Goal: Task Accomplishment & Management: Manage account settings

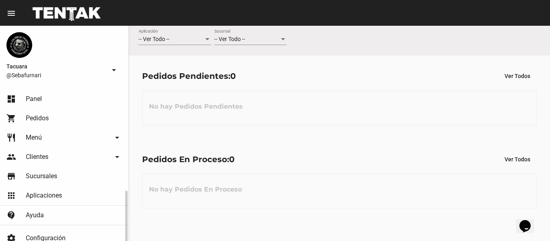
scroll to position [61, 0]
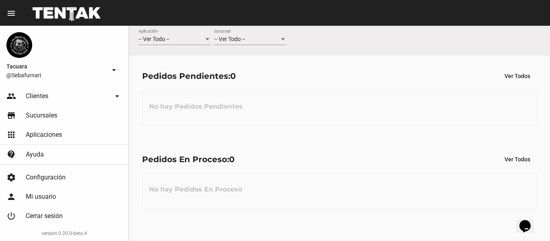
drag, startPoint x: 507, startPoint y: 169, endPoint x: 410, endPoint y: 128, distance: 105.5
click at [508, 169] on div "Pedidos En Proceso: 0 Ver Todos No hay Pedidos En Proceso" at bounding box center [339, 180] width 421 height 83
click at [11, 11] on mat-icon "menu" at bounding box center [11, 13] width 10 height 10
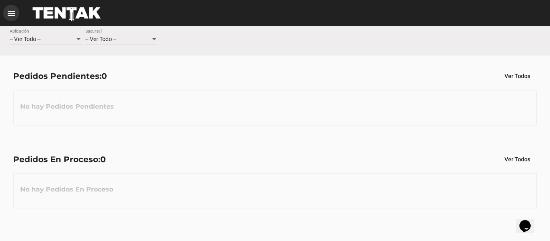
click at [11, 11] on mat-icon "menu" at bounding box center [11, 13] width 10 height 10
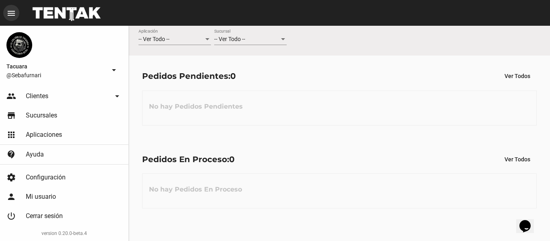
click at [11, 11] on mat-icon "menu" at bounding box center [11, 13] width 10 height 10
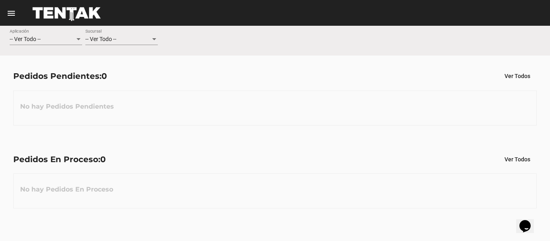
click at [11, 11] on mat-icon "menu" at bounding box center [11, 13] width 10 height 10
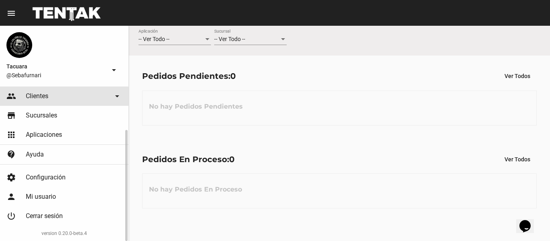
click at [60, 98] on link "people Clientes arrow_drop_down" at bounding box center [64, 96] width 128 height 19
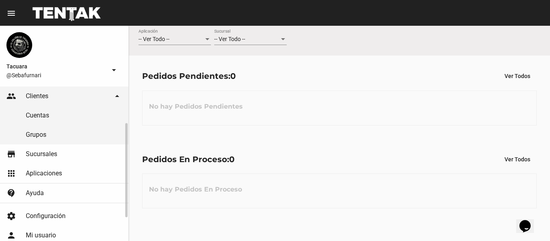
scroll to position [99, 0]
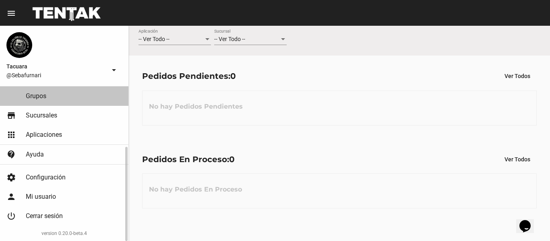
click at [68, 89] on link "Grupos" at bounding box center [64, 96] width 128 height 19
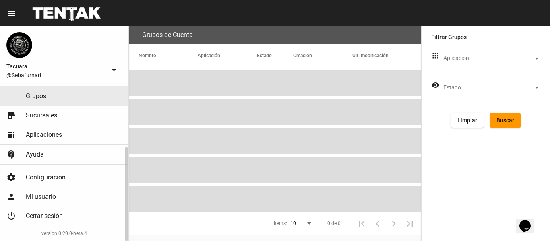
click at [67, 98] on link "Grupos" at bounding box center [64, 96] width 128 height 19
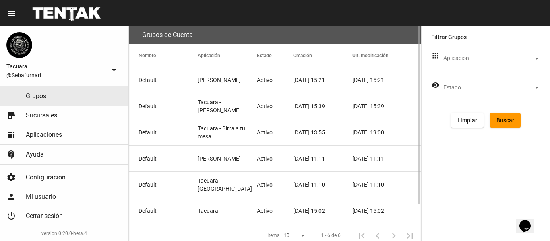
click at [217, 126] on mat-cell "Tacuara - Birra a tu mesa" at bounding box center [227, 133] width 59 height 26
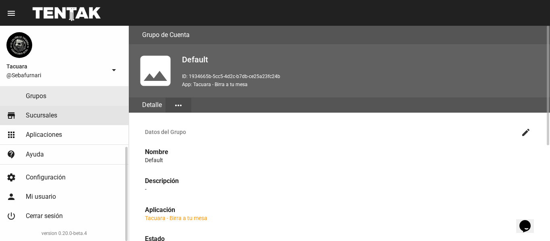
click at [66, 116] on link "store Sucursales" at bounding box center [64, 115] width 128 height 19
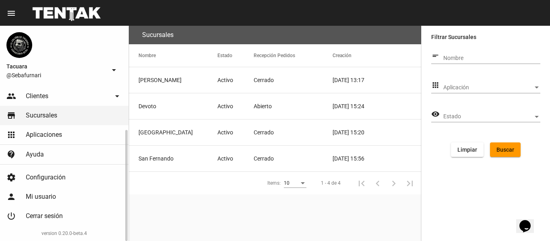
scroll to position [61, 0]
click at [116, 72] on mat-icon "arrow_drop_down" at bounding box center [114, 70] width 10 height 10
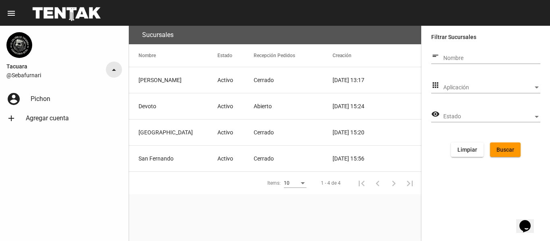
scroll to position [0, 0]
click at [116, 72] on mat-icon "arrow_drop_up" at bounding box center [114, 70] width 10 height 10
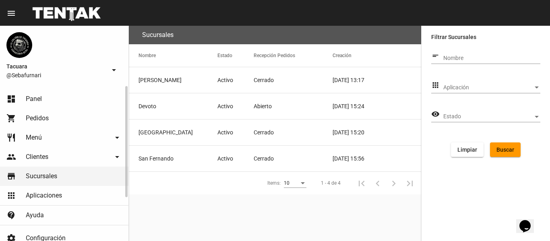
click at [62, 134] on link "restaurant Menú arrow_drop_down" at bounding box center [64, 137] width 128 height 19
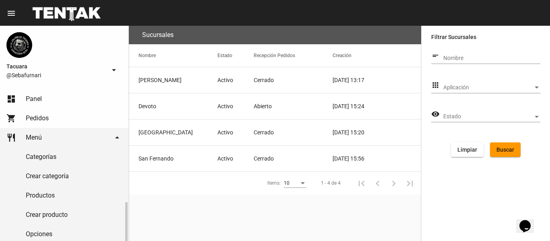
scroll to position [81, 0]
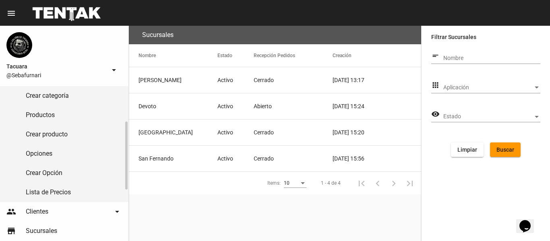
click at [65, 195] on link "Lista de Precios" at bounding box center [64, 192] width 128 height 19
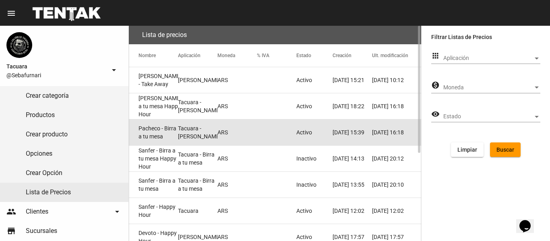
click at [179, 127] on mat-cell "Tacuara - [PERSON_NAME]" at bounding box center [197, 133] width 39 height 26
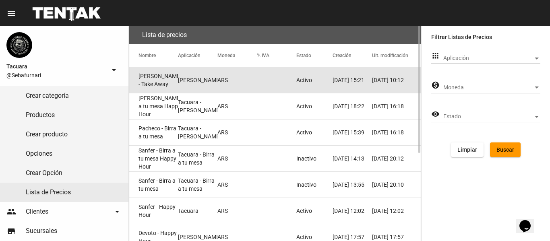
click at [191, 79] on mat-cell "[PERSON_NAME]" at bounding box center [197, 80] width 39 height 26
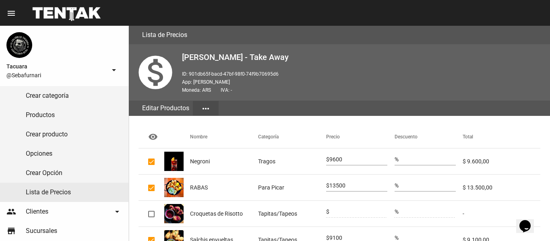
scroll to position [221, 0]
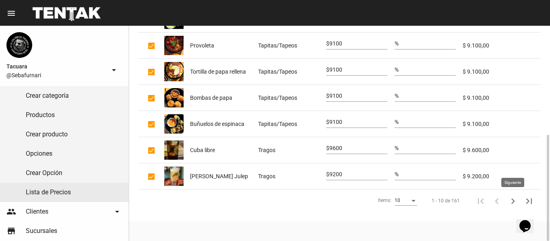
click at [511, 199] on icon "Siguiente" at bounding box center [512, 201] width 11 height 11
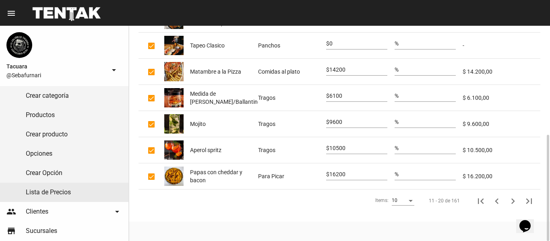
click at [511, 199] on icon "Siguiente" at bounding box center [512, 201] width 11 height 11
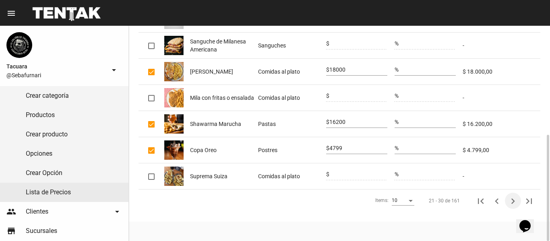
click at [511, 199] on icon "Siguiente" at bounding box center [512, 201] width 11 height 11
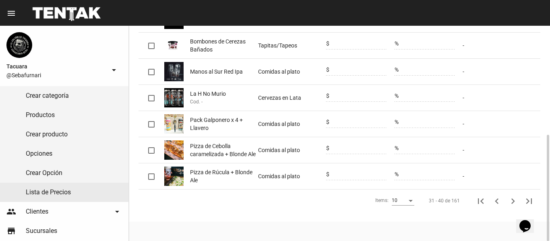
click at [511, 199] on icon "Siguiente" at bounding box center [512, 201] width 11 height 11
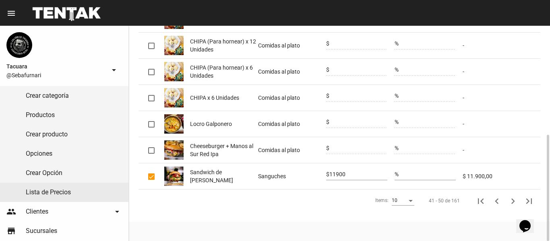
click at [511, 199] on icon "Siguiente" at bounding box center [512, 201] width 11 height 11
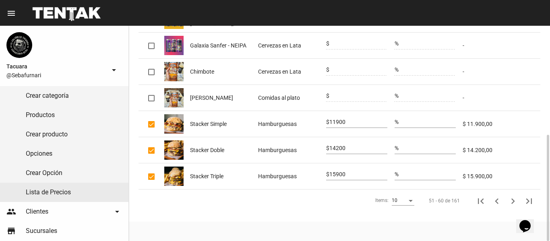
click at [365, 121] on input "11900" at bounding box center [358, 122] width 58 height 6
type input "1"
type input "16200"
click at [372, 144] on div "14200" at bounding box center [358, 146] width 58 height 16
click at [362, 150] on input "14200" at bounding box center [358, 148] width 58 height 6
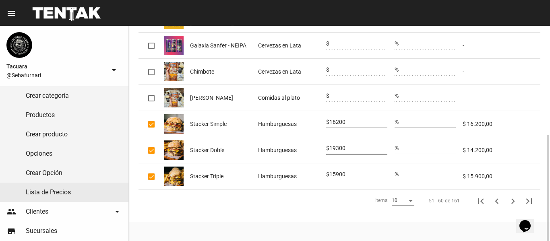
type input "19300"
click at [360, 172] on input "15900" at bounding box center [358, 175] width 58 height 6
type input "1"
type input "21800"
click at [511, 200] on icon "Siguiente" at bounding box center [512, 201] width 11 height 11
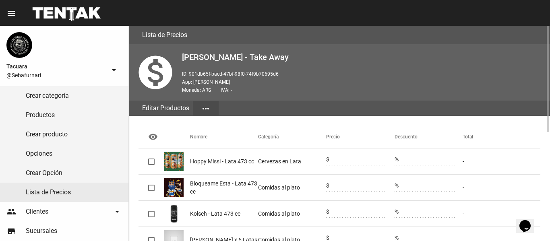
scroll to position [81, 0]
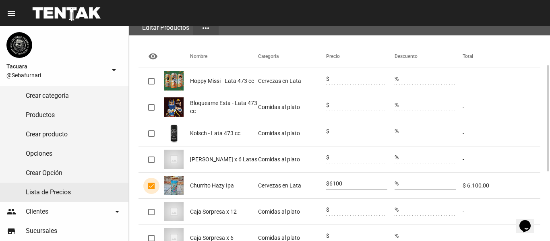
click at [148, 185] on div at bounding box center [151, 186] width 6 height 6
click at [151, 189] on input "checkbox" at bounding box center [151, 189] width 0 height 0
checkbox input "false"
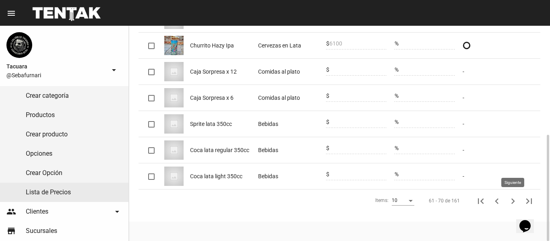
click at [513, 200] on icon "Siguiente" at bounding box center [512, 201] width 11 height 11
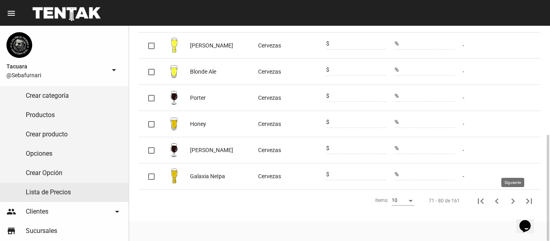
click at [512, 200] on icon "Siguiente" at bounding box center [512, 201] width 11 height 11
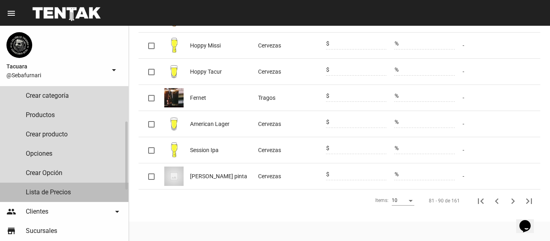
drag, startPoint x: 52, startPoint y: 192, endPoint x: 60, endPoint y: 190, distance: 8.8
click at [52, 192] on link "Lista de Precios" at bounding box center [64, 192] width 128 height 19
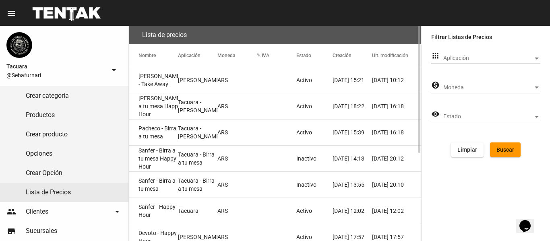
click at [178, 128] on mat-cell "Tacuara - [PERSON_NAME]" at bounding box center [197, 133] width 39 height 26
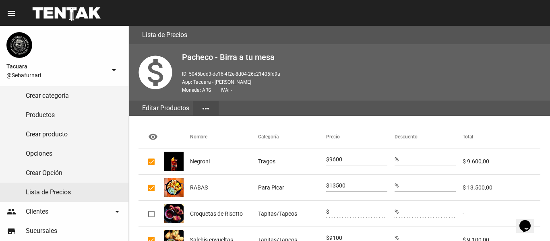
scroll to position [221, 0]
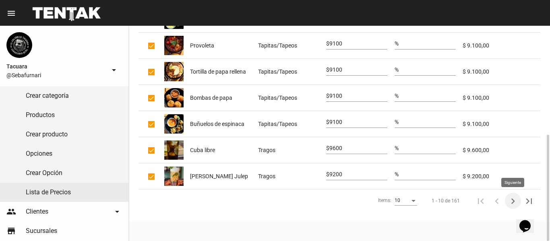
click at [515, 204] on icon "Siguiente" at bounding box center [512, 201] width 11 height 11
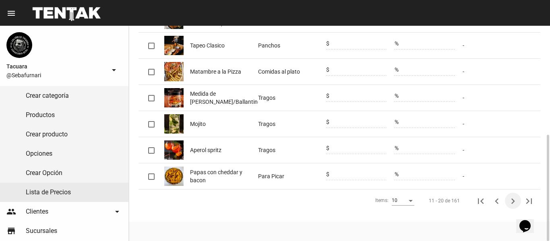
click at [515, 203] on icon "Siguiente" at bounding box center [512, 201] width 11 height 11
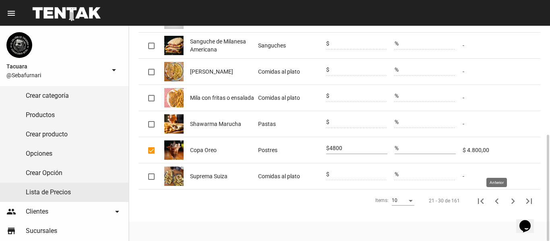
click at [500, 202] on icon "Anterior" at bounding box center [496, 201] width 11 height 11
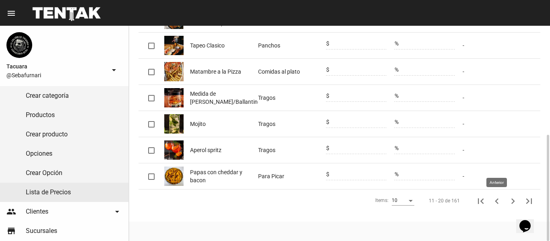
click at [494, 199] on icon "Anterior" at bounding box center [496, 201] width 11 height 11
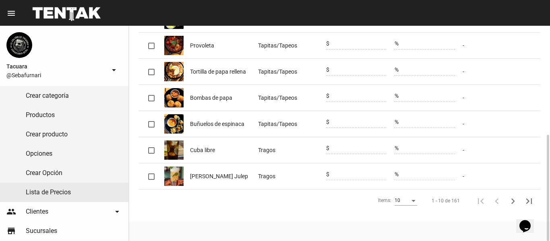
scroll to position [0, 0]
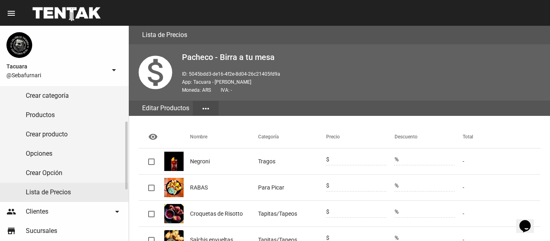
click at [50, 186] on link "Lista de Precios" at bounding box center [64, 192] width 128 height 19
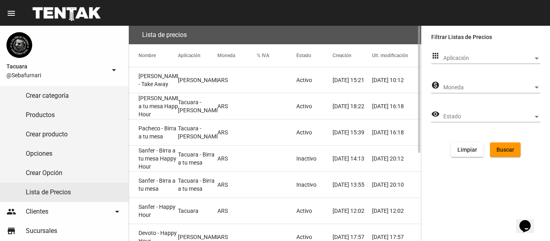
click at [171, 100] on mat-cell "[PERSON_NAME] a tu mesa Happy Hour" at bounding box center [153, 106] width 49 height 26
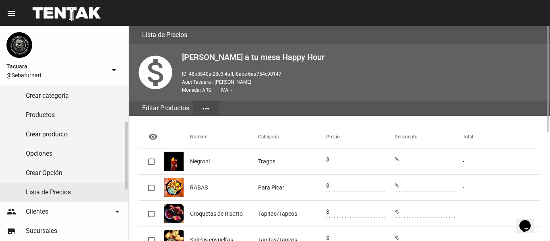
click at [74, 192] on link "Lista de Precios" at bounding box center [64, 192] width 128 height 19
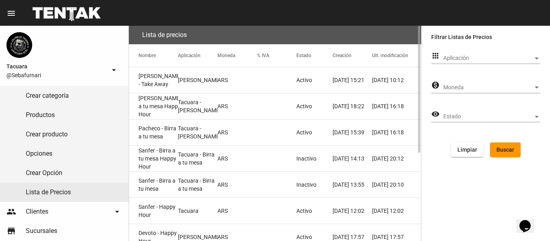
click at [162, 136] on mat-cell "Pacheco - Birra a tu mesa" at bounding box center [153, 133] width 49 height 26
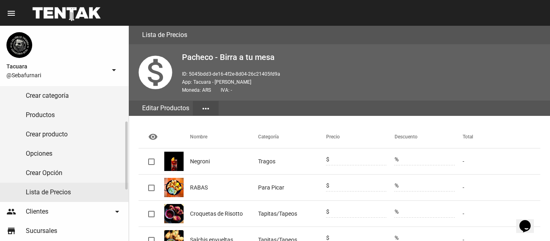
click at [57, 186] on link "Lista de Precios" at bounding box center [64, 192] width 128 height 19
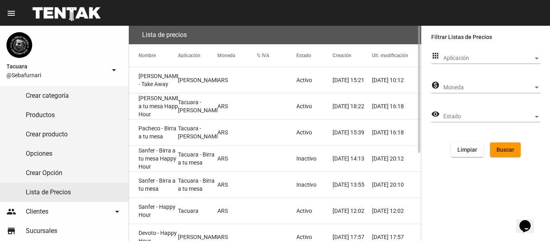
click at [155, 88] on mat-cell "[PERSON_NAME] - Take Away" at bounding box center [153, 80] width 49 height 26
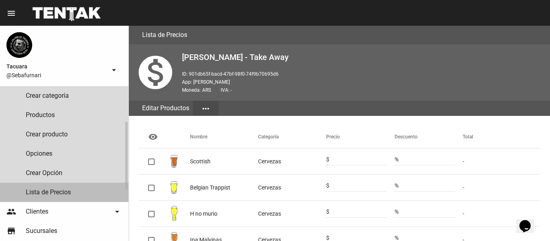
click at [54, 187] on link "Lista de Precios" at bounding box center [64, 192] width 128 height 19
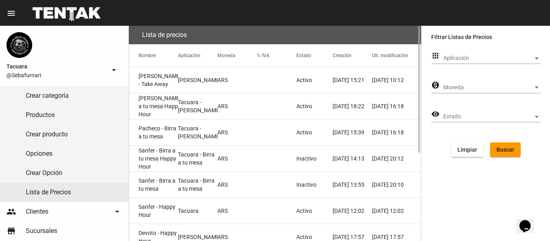
click at [162, 129] on mat-cell "Pacheco - Birra a tu mesa" at bounding box center [153, 133] width 49 height 26
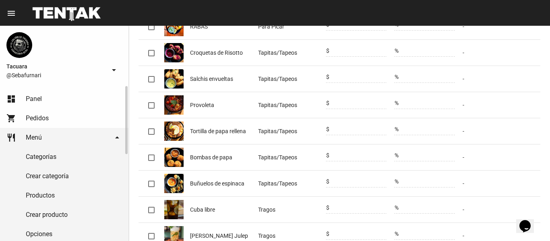
scroll to position [161, 0]
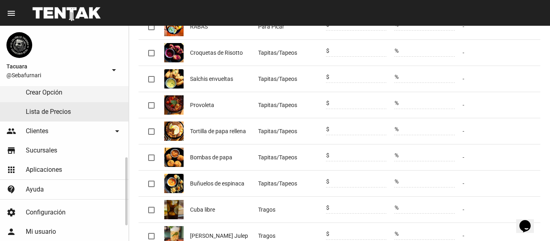
click at [69, 114] on link "Lista de Precios" at bounding box center [64, 111] width 128 height 19
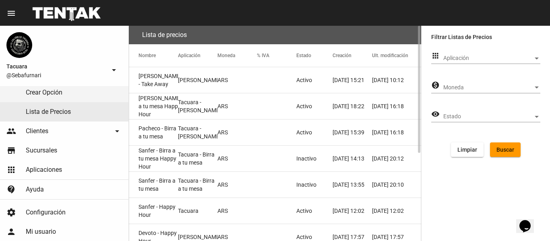
click at [198, 78] on mat-cell "[PERSON_NAME]" at bounding box center [197, 80] width 39 height 26
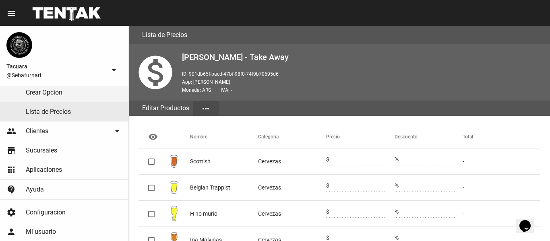
scroll to position [221, 0]
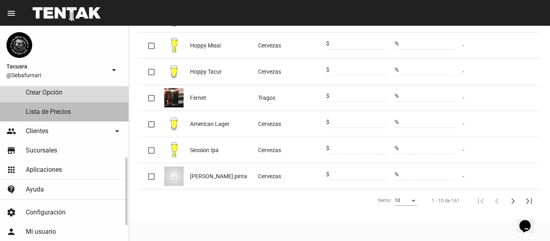
click at [70, 112] on link "Lista de Precios" at bounding box center [64, 111] width 128 height 19
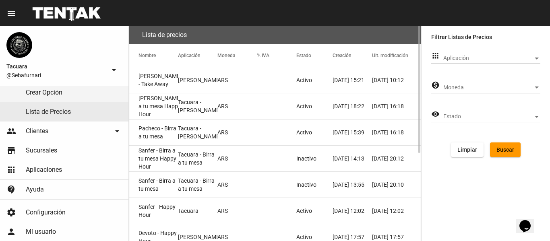
click at [155, 104] on mat-cell "[PERSON_NAME] a tu mesa Happy Hour" at bounding box center [153, 106] width 49 height 26
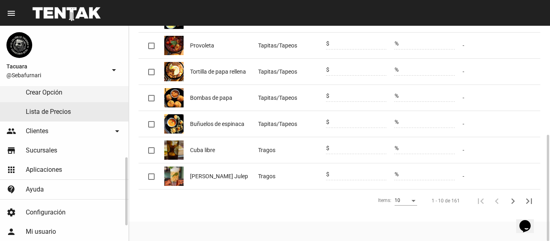
scroll to position [60, 0]
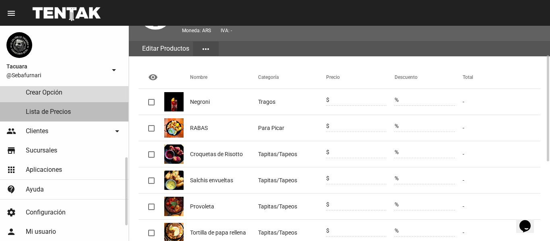
click at [55, 114] on link "Lista de Precios" at bounding box center [64, 111] width 128 height 19
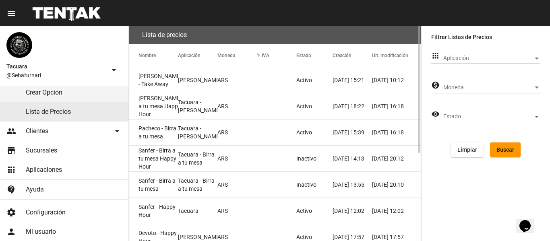
click at [157, 130] on mat-cell "Pacheco - Birra a tu mesa" at bounding box center [153, 133] width 49 height 26
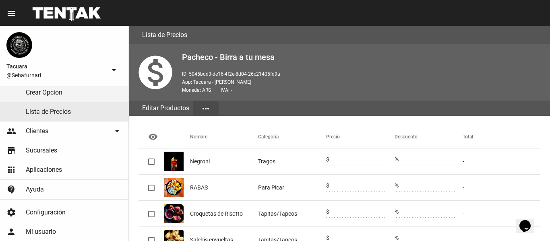
scroll to position [221, 0]
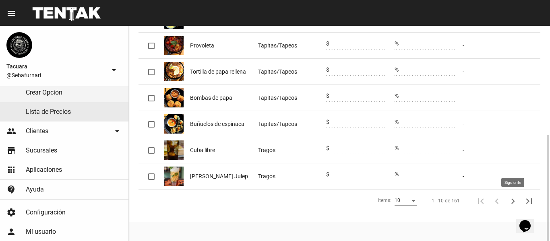
click at [515, 204] on icon "Siguiente" at bounding box center [512, 201] width 11 height 11
click at [509, 201] on icon "Siguiente" at bounding box center [512, 201] width 11 height 11
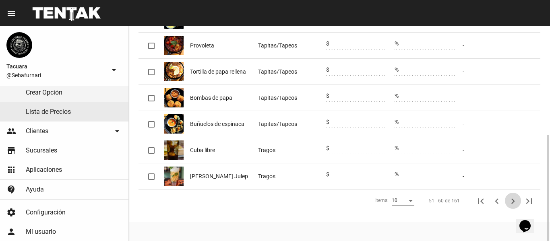
click at [509, 201] on icon "Siguiente" at bounding box center [512, 201] width 11 height 11
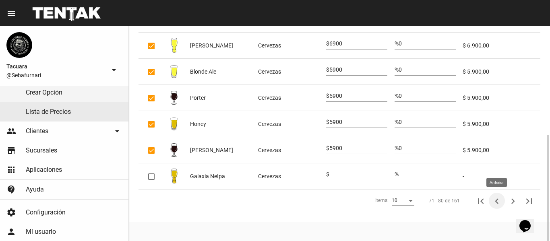
click at [497, 204] on icon "Anterior" at bounding box center [496, 201] width 11 height 11
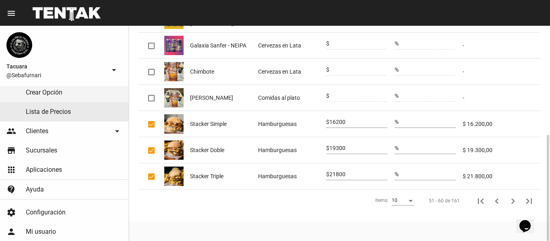
click at [497, 204] on icon "Anterior" at bounding box center [496, 201] width 11 height 11
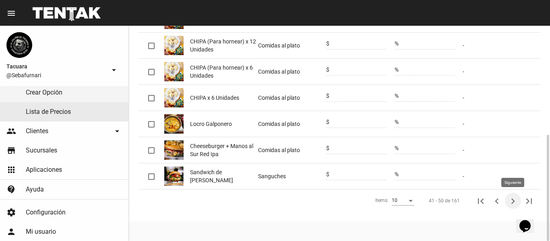
click at [510, 198] on icon "Siguiente" at bounding box center [512, 201] width 11 height 11
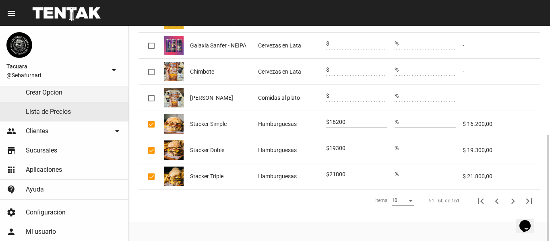
click at [510, 198] on icon "Siguiente" at bounding box center [512, 201] width 11 height 11
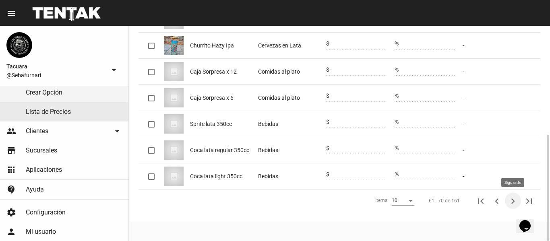
click at [511, 198] on icon "Siguiente" at bounding box center [512, 201] width 11 height 11
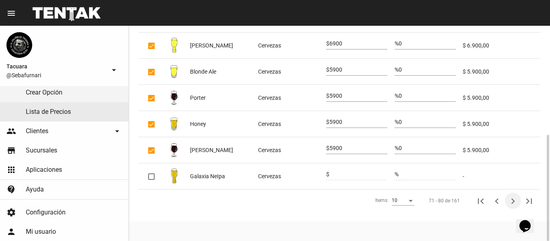
click at [511, 198] on icon "Siguiente" at bounding box center [512, 201] width 11 height 11
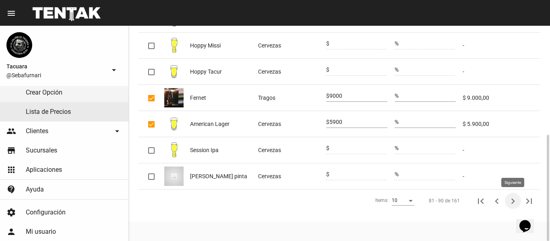
click at [511, 202] on icon "Siguiente" at bounding box center [512, 201] width 11 height 11
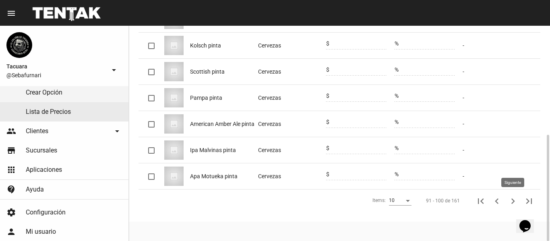
click at [510, 198] on icon "Siguiente" at bounding box center [512, 201] width 11 height 11
click at [514, 199] on icon "Siguiente" at bounding box center [512, 201] width 11 height 11
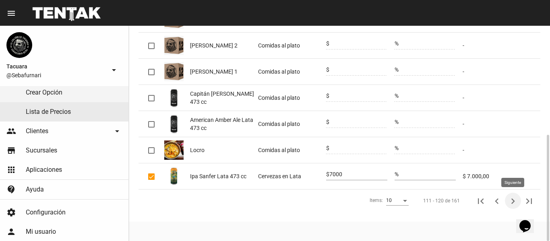
click at [511, 197] on icon "Siguiente" at bounding box center [512, 201] width 11 height 11
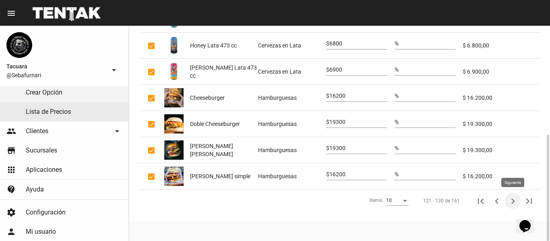
click at [513, 203] on icon "Siguiente" at bounding box center [512, 201] width 11 height 11
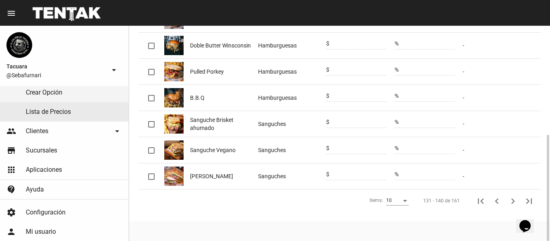
scroll to position [60, 0]
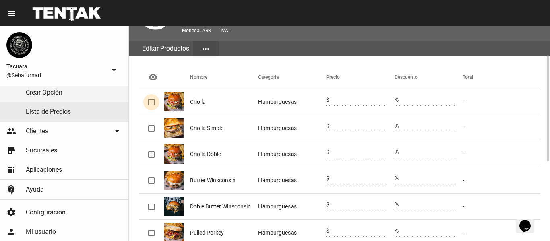
click at [151, 102] on div at bounding box center [151, 102] width 6 height 6
click at [151, 105] on input "checkbox" at bounding box center [151, 105] width 0 height 0
checkbox input "true"
click at [151, 126] on div at bounding box center [151, 128] width 6 height 6
click at [151, 132] on input "checkbox" at bounding box center [151, 132] width 0 height 0
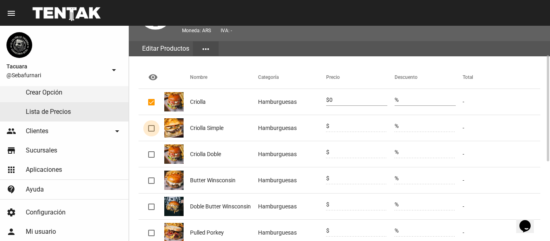
checkbox input "true"
click at [151, 99] on div at bounding box center [151, 102] width 6 height 6
click at [151, 105] on input "checkbox" at bounding box center [151, 105] width 0 height 0
checkbox input "false"
click at [151, 151] on div at bounding box center [151, 154] width 6 height 6
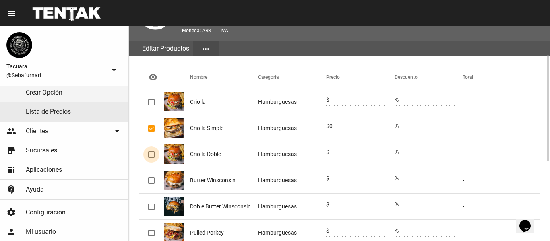
click at [151, 158] on input "checkbox" at bounding box center [151, 158] width 0 height 0
checkbox input "true"
click at [157, 178] on mat-cell at bounding box center [151, 180] width 26 height 26
drag, startPoint x: 151, startPoint y: 181, endPoint x: 157, endPoint y: 226, distance: 45.6
click at [151, 181] on div at bounding box center [151, 181] width 6 height 6
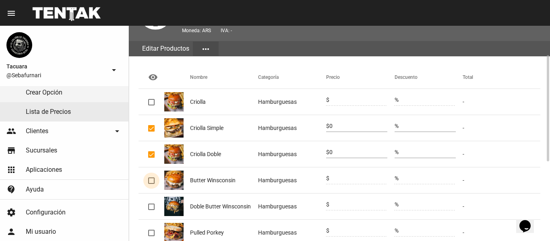
click at [151, 184] on input "checkbox" at bounding box center [151, 184] width 0 height 0
checkbox input "true"
click at [153, 205] on div at bounding box center [151, 207] width 6 height 6
click at [151, 210] on input "checkbox" at bounding box center [151, 210] width 0 height 0
checkbox input "true"
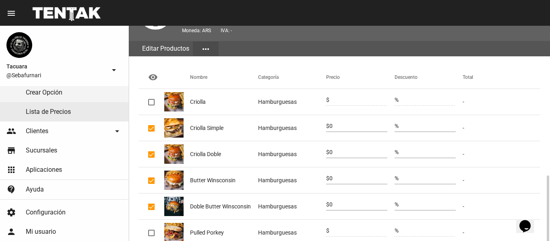
scroll to position [140, 0]
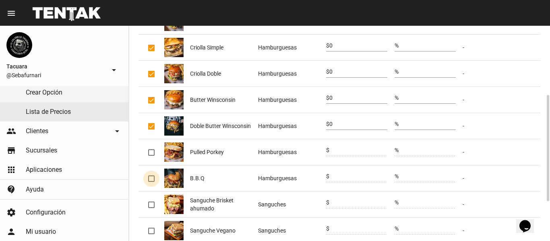
click at [151, 180] on div at bounding box center [151, 179] width 6 height 6
click at [151, 182] on input "checkbox" at bounding box center [151, 182] width 0 height 0
checkbox input "true"
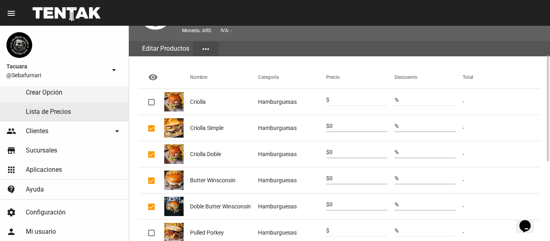
click at [341, 123] on input "0" at bounding box center [358, 126] width 58 height 6
type input "16200"
click at [348, 149] on input "0" at bounding box center [358, 152] width 58 height 6
type input "19300"
click at [346, 177] on input "0" at bounding box center [358, 179] width 58 height 6
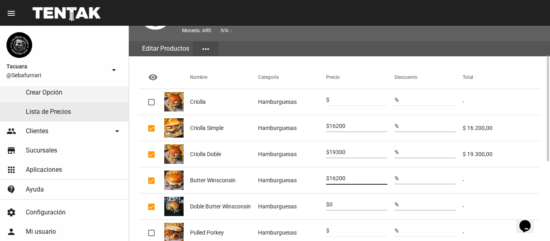
type input "16200"
click at [354, 204] on input "0" at bounding box center [358, 205] width 58 height 6
type input "019300"
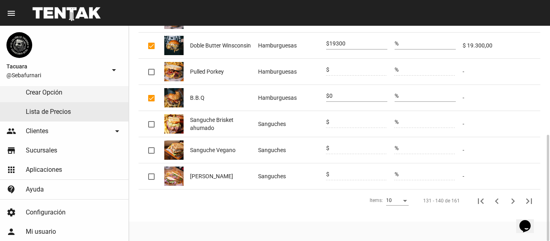
click at [339, 96] on input "0" at bounding box center [358, 96] width 58 height 6
type input "19300"
click at [150, 175] on div at bounding box center [151, 177] width 6 height 6
click at [151, 180] on input "checkbox" at bounding box center [151, 180] width 0 height 0
checkbox input "true"
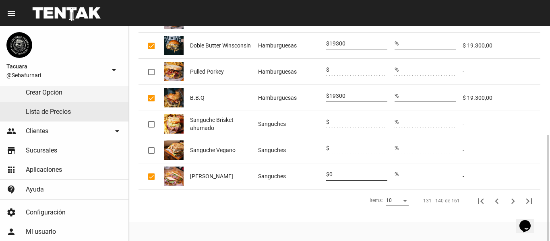
click at [347, 173] on input "0" at bounding box center [358, 175] width 58 height 6
type input "16200"
click at [513, 197] on icon "Siguiente" at bounding box center [512, 201] width 11 height 11
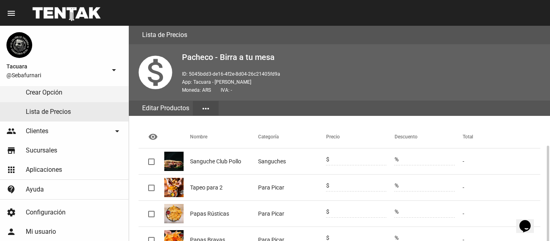
scroll to position [81, 0]
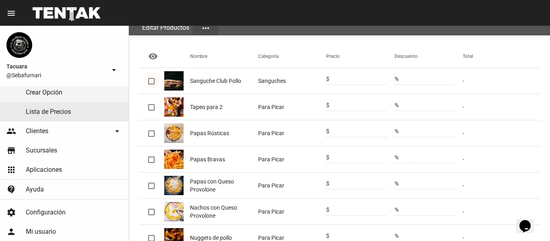
click at [149, 83] on div at bounding box center [151, 81] width 6 height 6
click at [151, 85] on input "checkbox" at bounding box center [151, 85] width 0 height 0
checkbox input "true"
click at [153, 105] on div at bounding box center [151, 107] width 6 height 6
click at [151, 111] on input "checkbox" at bounding box center [151, 111] width 0 height 0
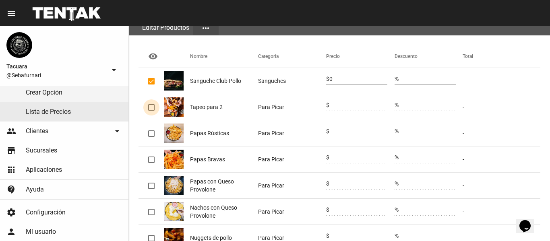
checkbox input "true"
click at [150, 130] on div at bounding box center [151, 133] width 6 height 6
click at [151, 137] on input "checkbox" at bounding box center [151, 137] width 0 height 0
checkbox input "true"
click at [153, 186] on div at bounding box center [151, 186] width 6 height 6
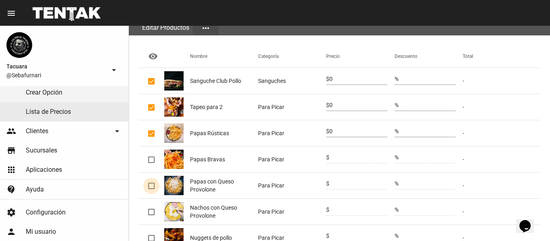
click at [151, 189] on input "checkbox" at bounding box center [151, 189] width 0 height 0
checkbox input "true"
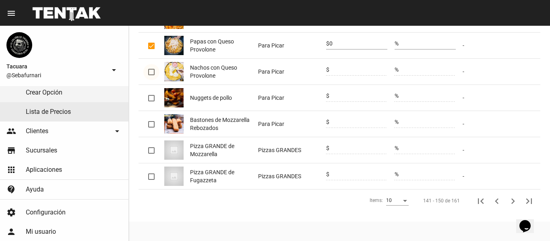
click at [154, 71] on div at bounding box center [151, 72] width 6 height 6
click at [151, 75] on input "checkbox" at bounding box center [151, 75] width 0 height 0
checkbox input "true"
click at [151, 98] on div at bounding box center [151, 98] width 6 height 6
click at [151, 101] on input "checkbox" at bounding box center [151, 101] width 0 height 0
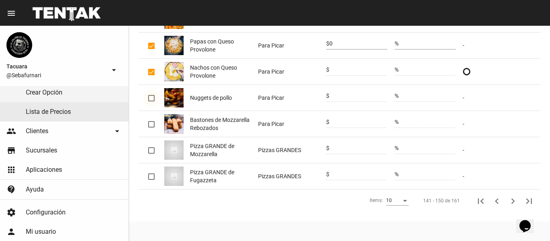
checkbox input "true"
click at [151, 124] on div at bounding box center [151, 124] width 6 height 6
click at [151, 128] on input "checkbox" at bounding box center [151, 128] width 0 height 0
checkbox input "true"
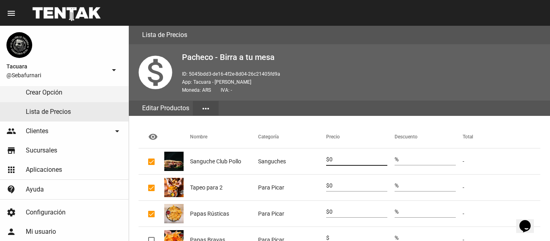
click at [347, 158] on input "0" at bounding box center [358, 160] width 58 height 6
type input "016200"
click at [342, 185] on input "0" at bounding box center [358, 186] width 58 height 6
type input "30000"
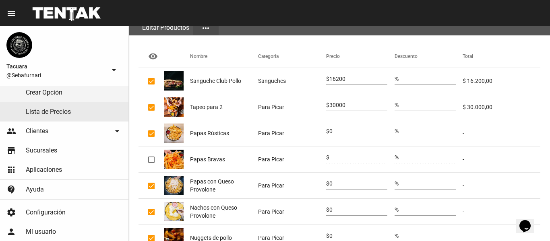
drag, startPoint x: 343, startPoint y: 131, endPoint x: 360, endPoint y: 131, distance: 16.5
click at [344, 131] on input "0" at bounding box center [358, 131] width 58 height 6
type input "13300"
click at [341, 184] on input "0" at bounding box center [358, 184] width 58 height 6
type input "14200"
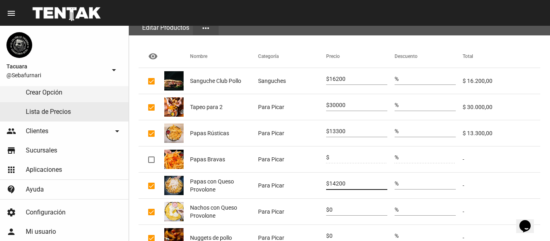
click at [353, 209] on input "0" at bounding box center [358, 210] width 58 height 6
type input "14200"
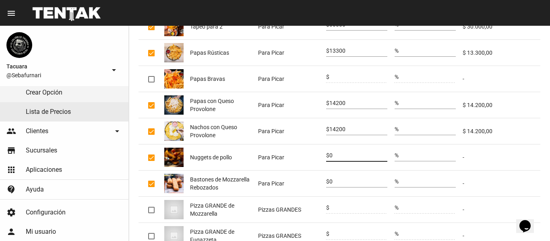
click at [340, 157] on input "0" at bounding box center [358, 156] width 58 height 6
type input "16200"
click at [357, 181] on input "0" at bounding box center [358, 182] width 58 height 6
type input "16200"
click at [351, 197] on mat-cell "$" at bounding box center [360, 210] width 68 height 26
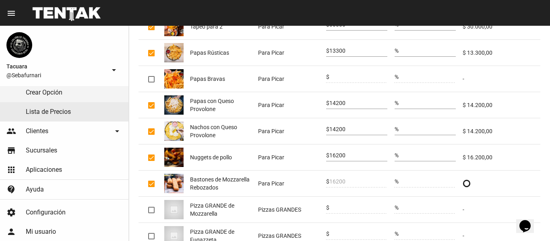
scroll to position [221, 0]
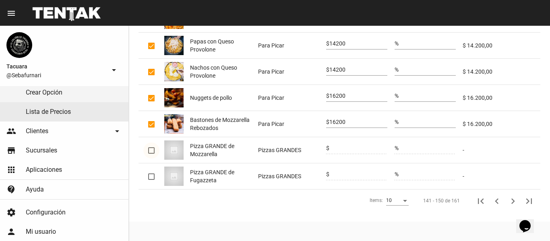
click at [152, 151] on div at bounding box center [151, 150] width 6 height 6
click at [151, 154] on input "checkbox" at bounding box center [151, 154] width 0 height 0
checkbox input "true"
click at [152, 172] on mat-checkbox at bounding box center [151, 176] width 6 height 8
drag, startPoint x: 149, startPoint y: 174, endPoint x: 167, endPoint y: 177, distance: 18.7
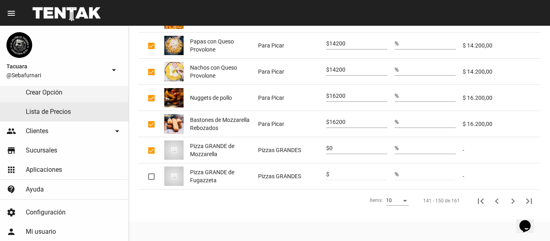
click at [149, 174] on div at bounding box center [151, 177] width 6 height 6
click at [151, 180] on input "checkbox" at bounding box center [151, 180] width 0 height 0
checkbox input "true"
click at [343, 146] on input "0" at bounding box center [358, 148] width 58 height 6
type input "13000"
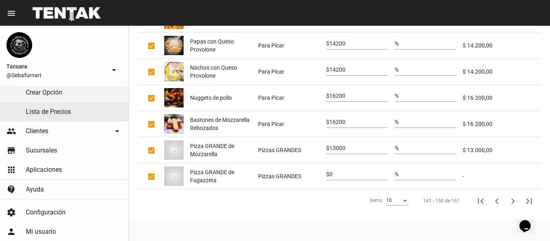
click at [343, 172] on input "0" at bounding box center [358, 175] width 58 height 6
